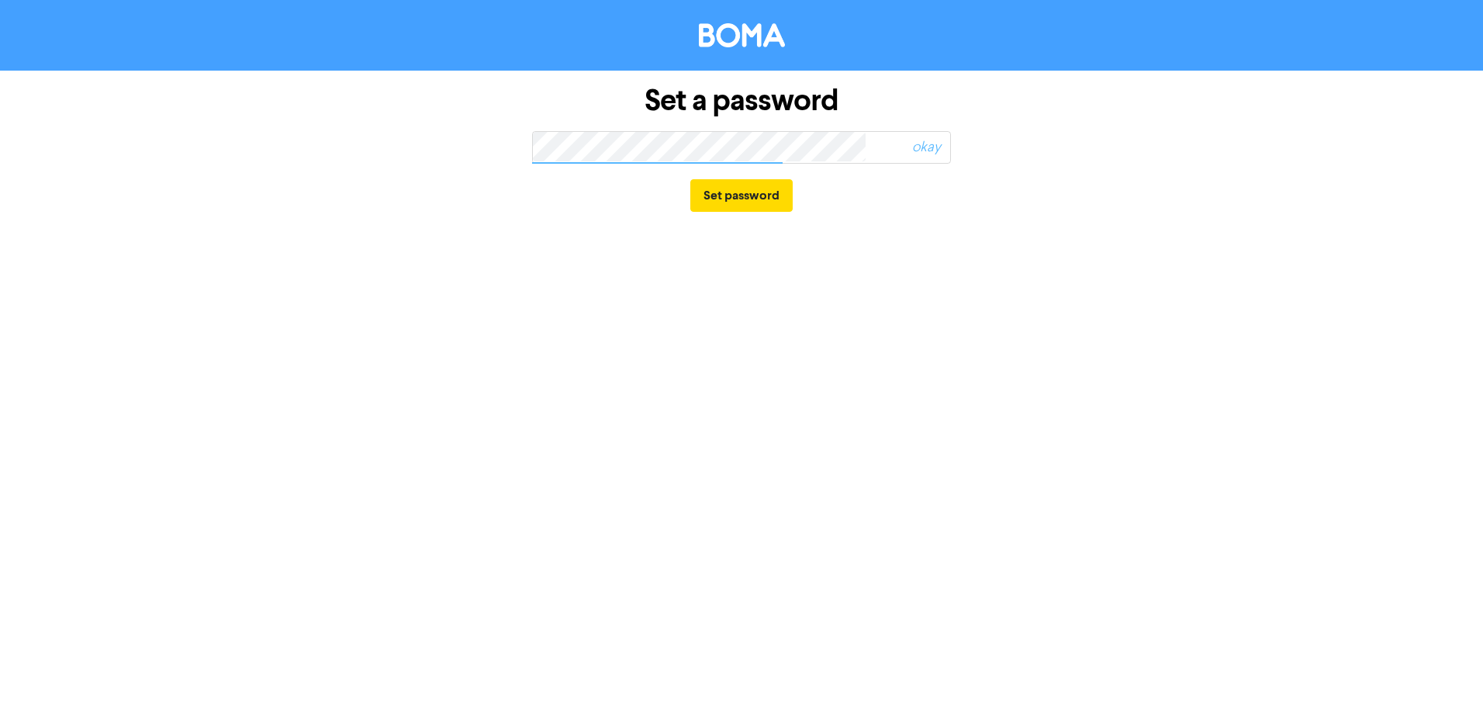
click at [852, 141] on span "okay" at bounding box center [887, 148] width 125 height 36
click at [862, 143] on span "okay" at bounding box center [887, 148] width 125 height 36
click at [870, 223] on div "Set password" at bounding box center [741, 196] width 419 height 64
click at [846, 140] on span "okay" at bounding box center [887, 148] width 125 height 36
click at [896, 142] on span "okay" at bounding box center [887, 148] width 125 height 36
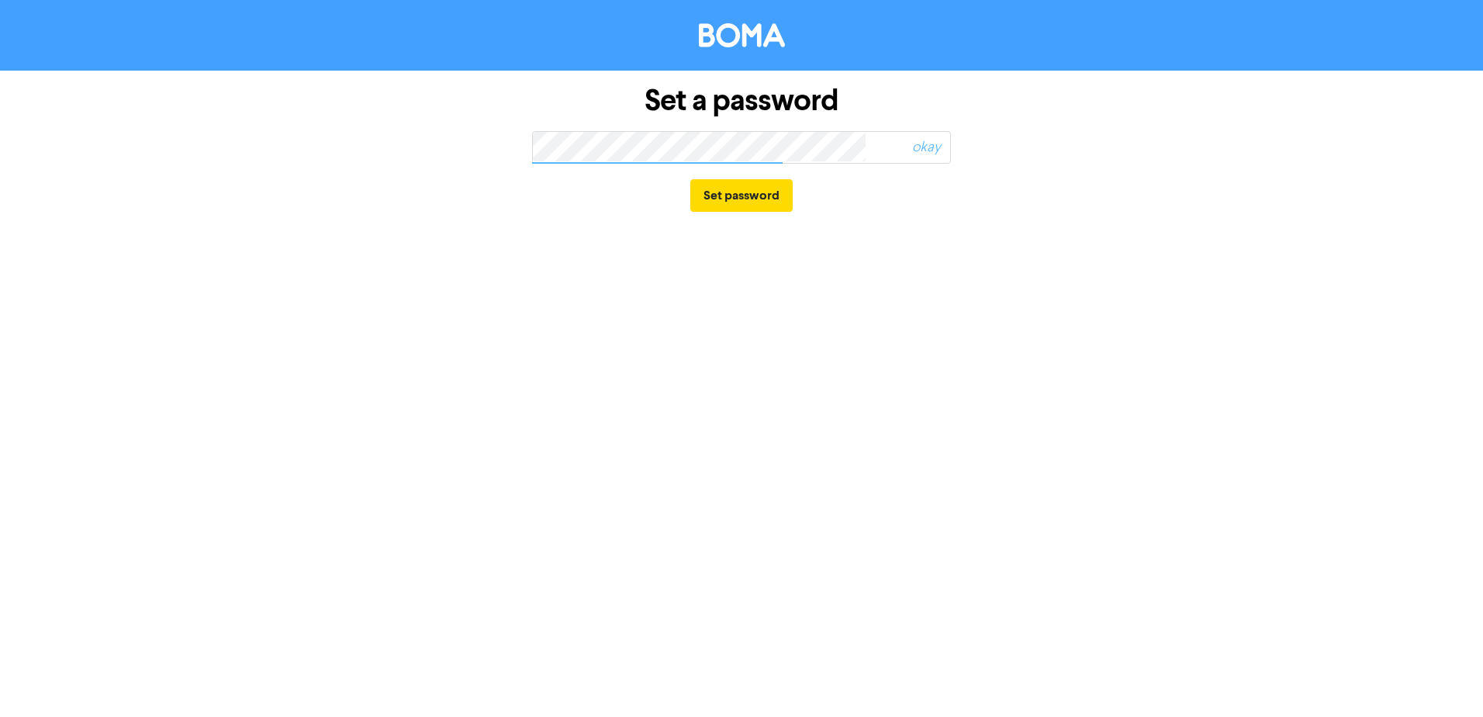
click at [936, 147] on span "okay" at bounding box center [887, 148] width 125 height 36
click at [889, 148] on span "okay" at bounding box center [887, 148] width 125 height 36
click at [880, 146] on span "okay" at bounding box center [887, 148] width 125 height 36
drag, startPoint x: 879, startPoint y: 141, endPoint x: 866, endPoint y: 143, distance: 12.5
click at [872, 142] on span "okay" at bounding box center [887, 148] width 125 height 36
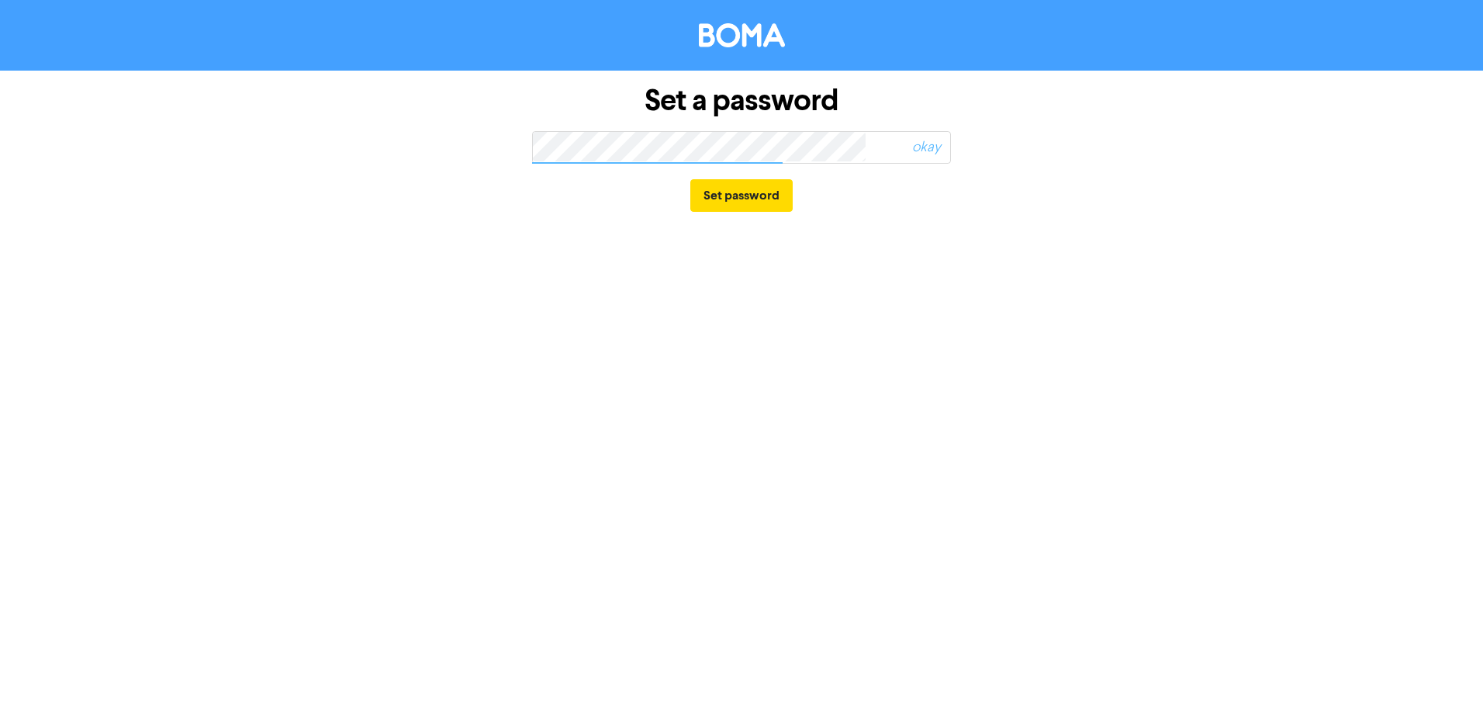
click at [838, 147] on span "okay" at bounding box center [887, 148] width 125 height 36
drag, startPoint x: 904, startPoint y: 145, endPoint x: 895, endPoint y: 147, distance: 9.6
click at [902, 146] on span "okay" at bounding box center [887, 148] width 125 height 36
click at [745, 199] on button "Set password" at bounding box center [741, 195] width 102 height 33
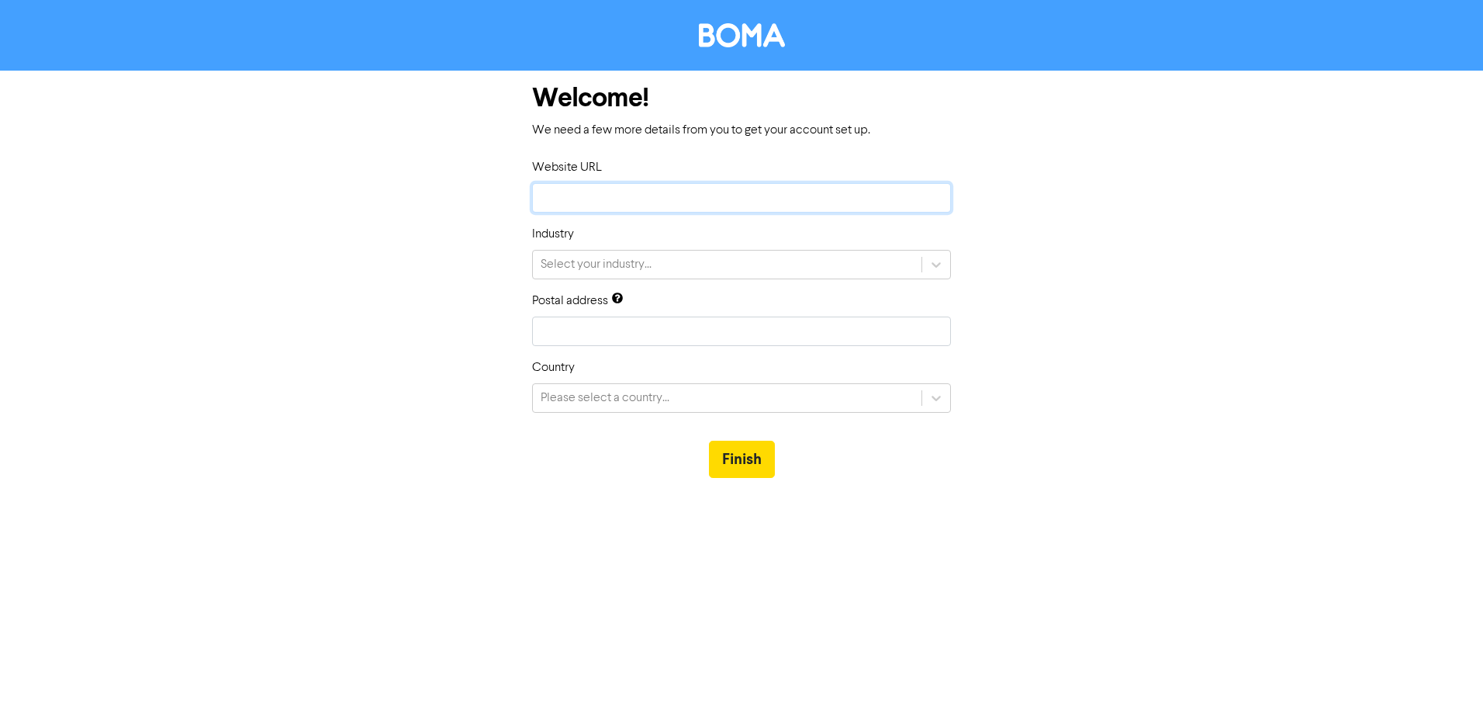
click at [776, 183] on input "text" at bounding box center [741, 197] width 419 height 29
click at [649, 193] on input "text" at bounding box center [741, 197] width 419 height 29
paste input "[URL][DOMAIN_NAME]"
type input "[URL][DOMAIN_NAME]"
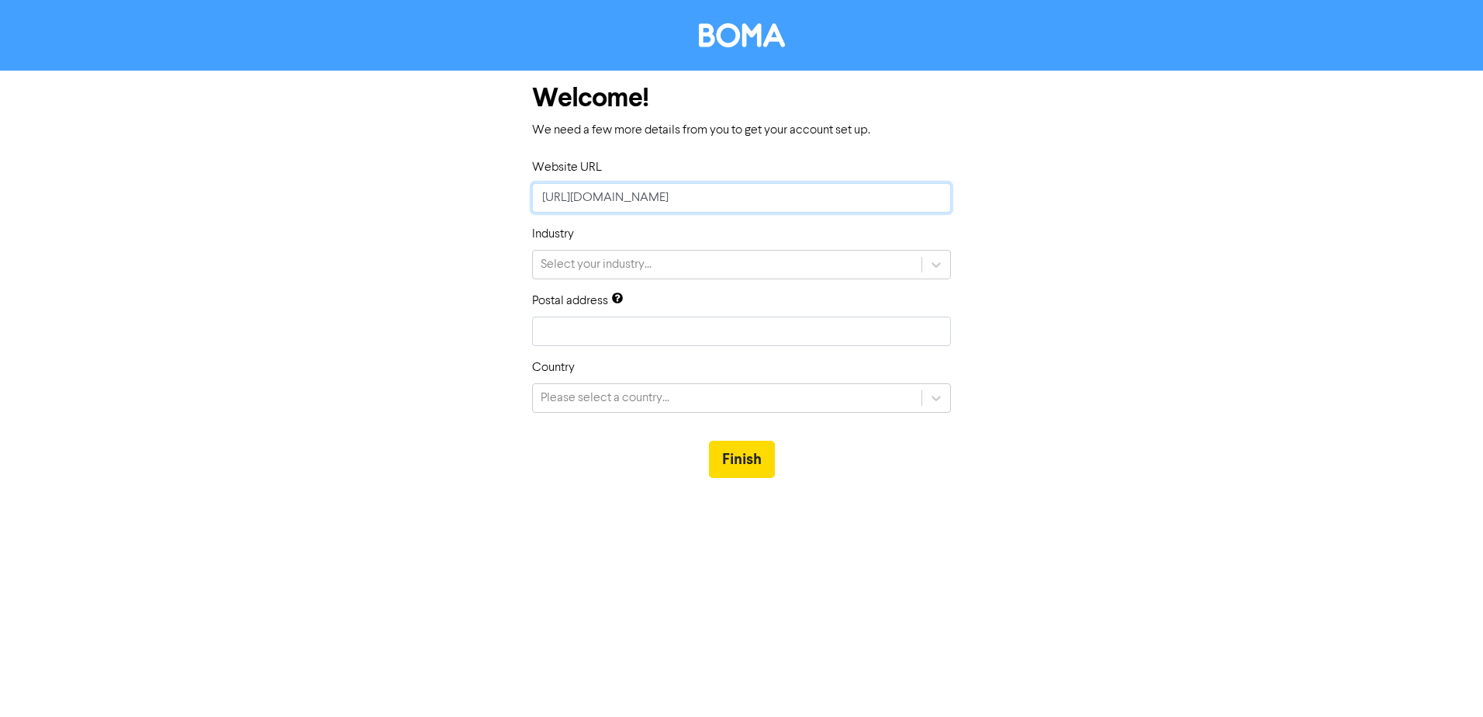
type input "[URL][DOMAIN_NAME]"
click at [1228, 197] on form "Welcome! We need a few more details from you to get your account set up. Websit…" at bounding box center [741, 282] width 1483 height 423
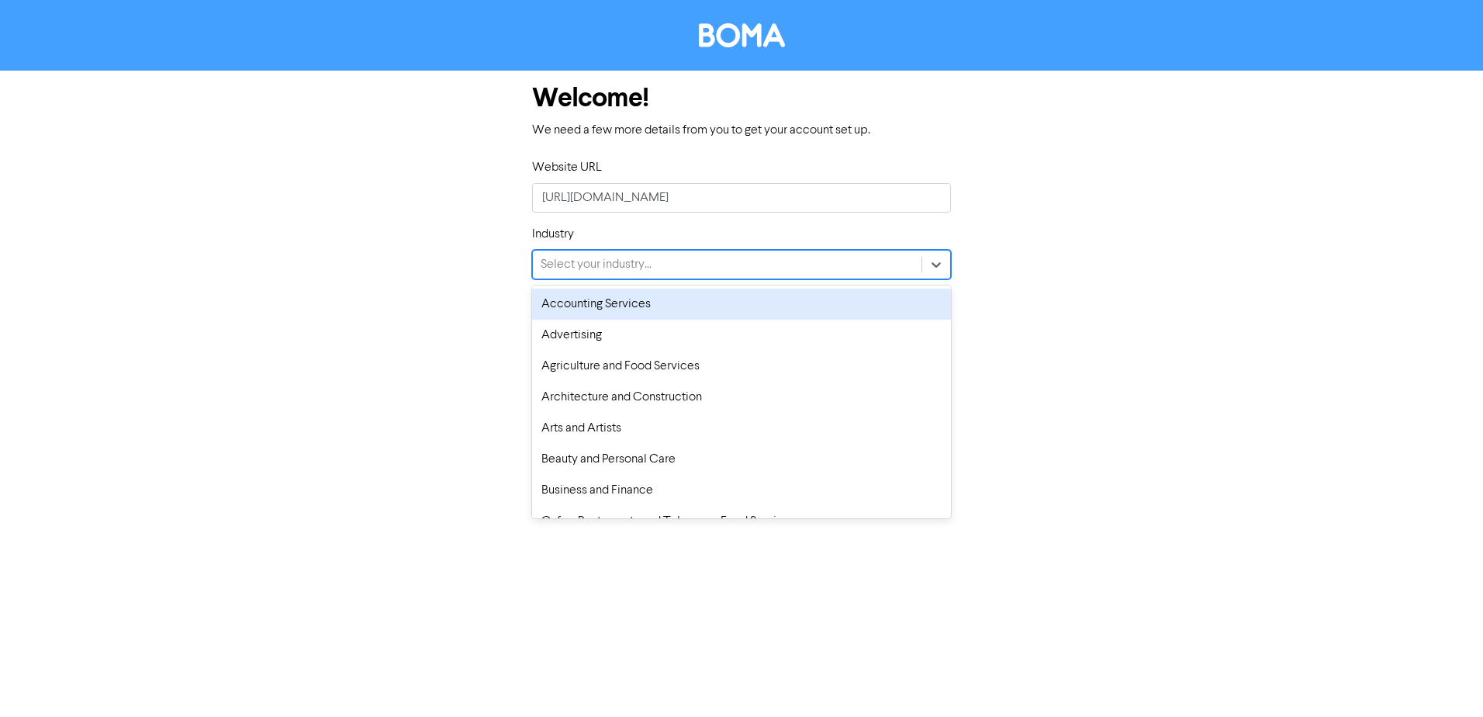
click at [726, 259] on div "Select your industry..." at bounding box center [727, 265] width 389 height 28
click at [718, 305] on div "Accounting Services" at bounding box center [741, 304] width 419 height 31
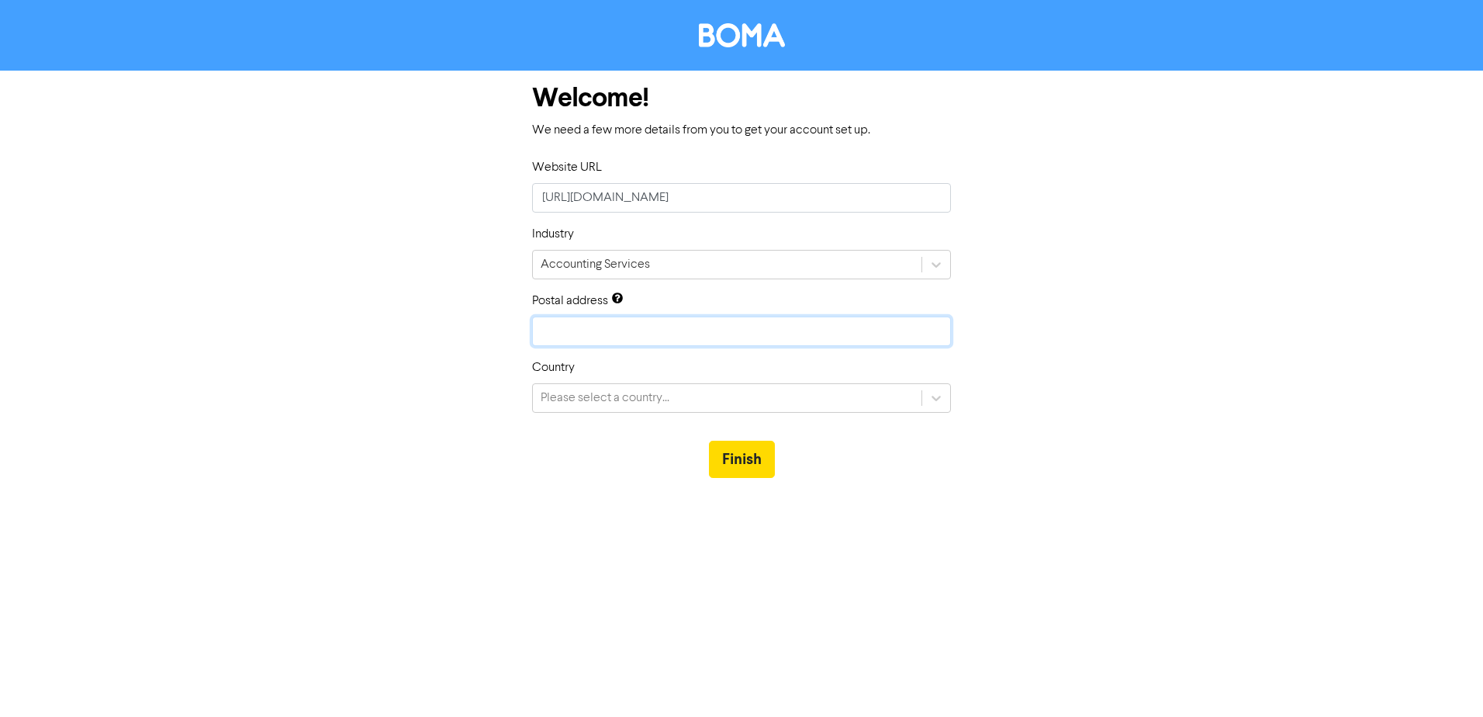
click at [697, 327] on input "text" at bounding box center [741, 330] width 419 height 29
click at [640, 386] on div "Please select a country..." at bounding box center [727, 398] width 389 height 28
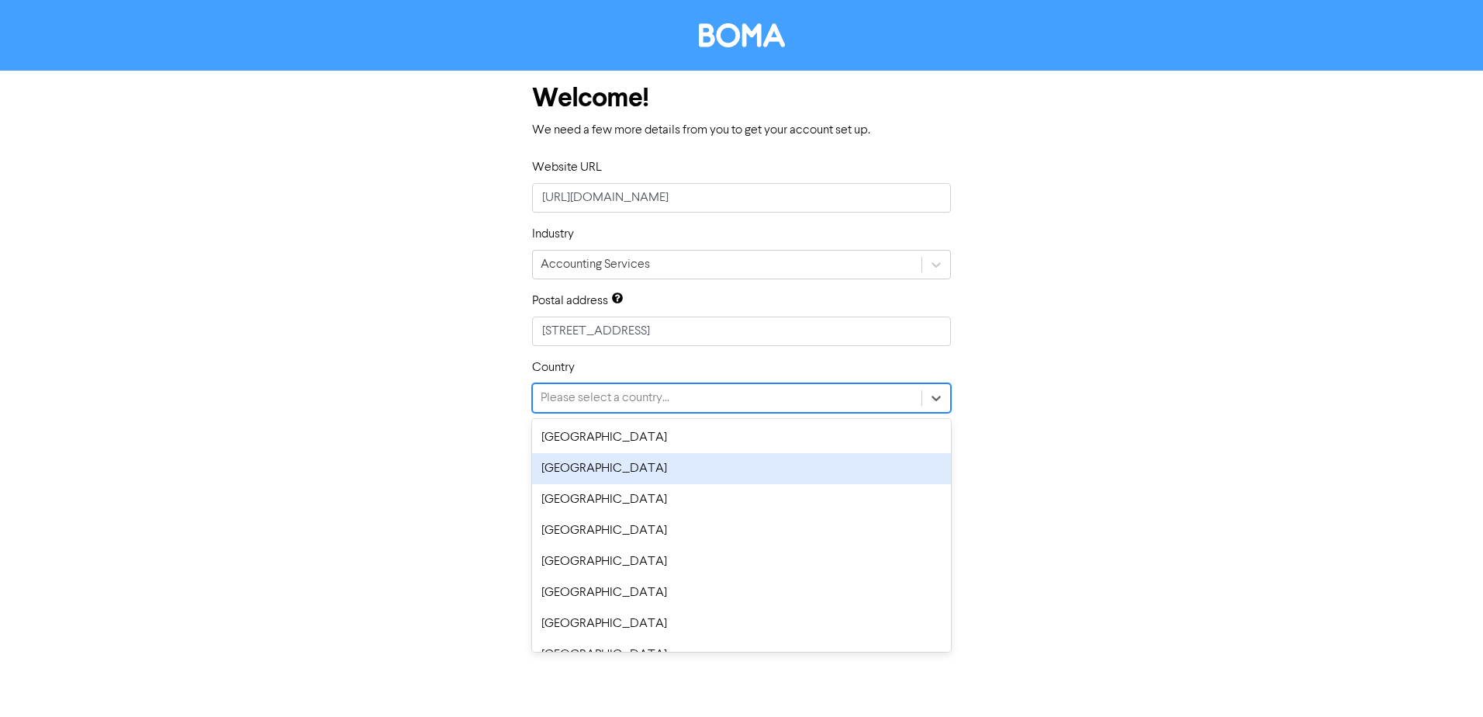
drag, startPoint x: 689, startPoint y: 472, endPoint x: 693, endPoint y: 429, distance: 43.7
click at [690, 471] on div "[GEOGRAPHIC_DATA]" at bounding box center [741, 468] width 419 height 31
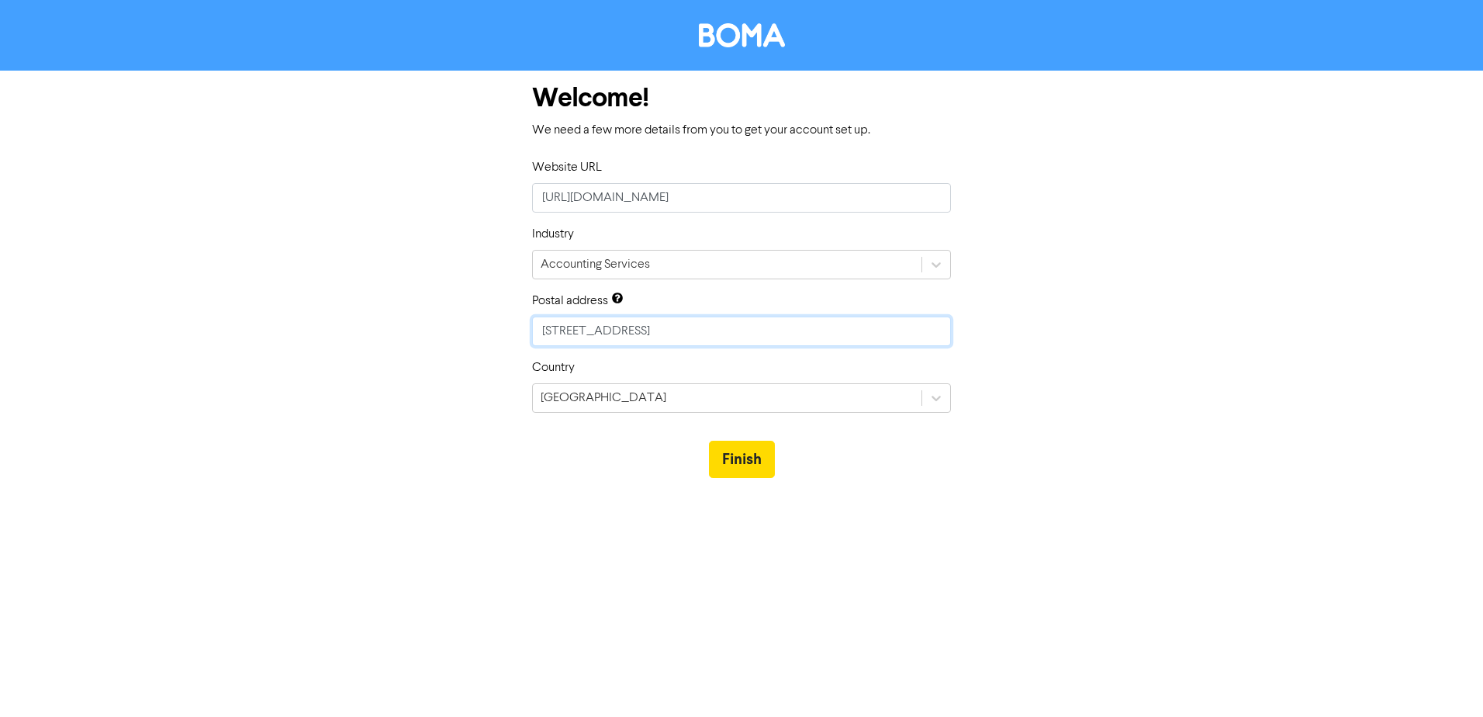
click at [666, 324] on input "[STREET_ADDRESS]" at bounding box center [741, 330] width 419 height 29
type input "[STREET_ADDRESS]"
click at [745, 458] on button "Finish" at bounding box center [742, 459] width 66 height 37
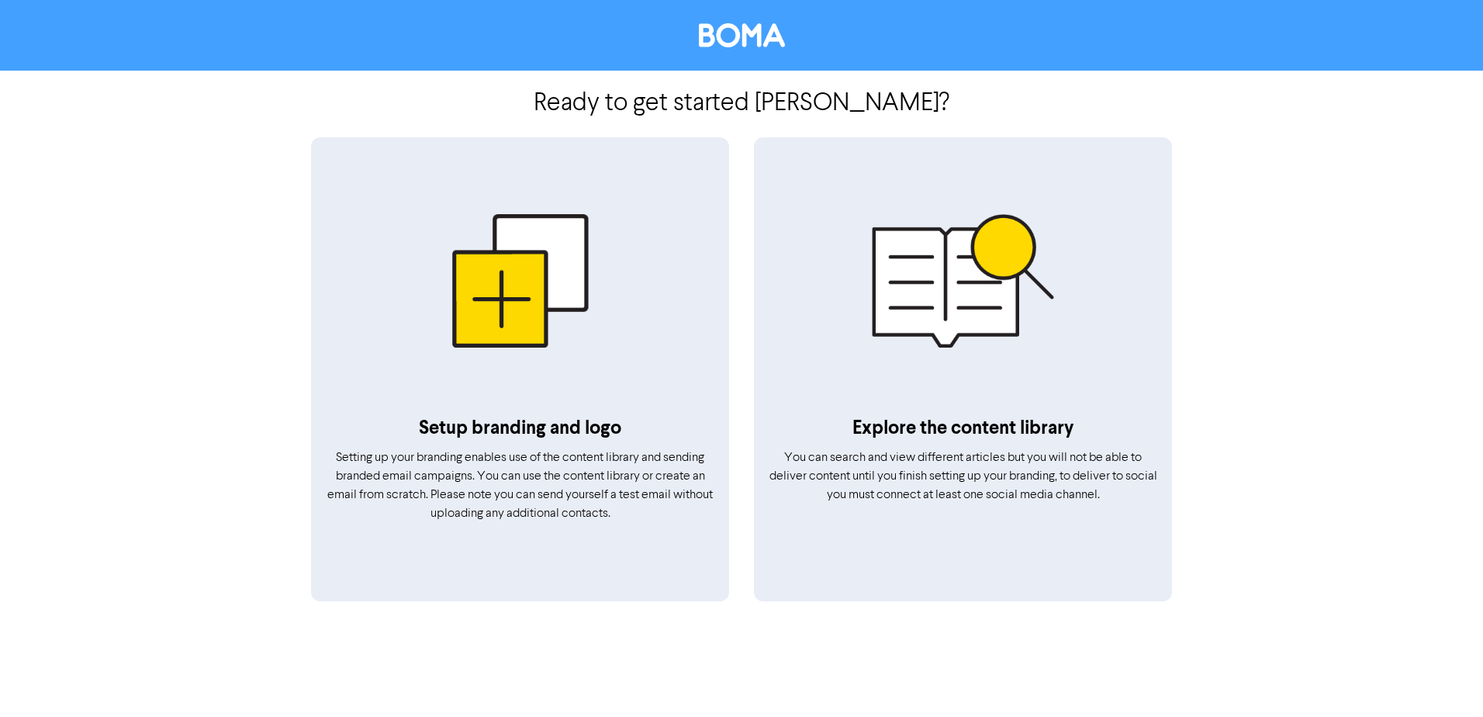
click at [339, 57] on div at bounding box center [741, 35] width 1483 height 71
click at [1336, 140] on div "Ready to get started [PERSON_NAME] ? Setup branding and logo Setting up your br…" at bounding box center [741, 358] width 1483 height 717
